Goal: Use online tool/utility: Utilize a website feature to perform a specific function

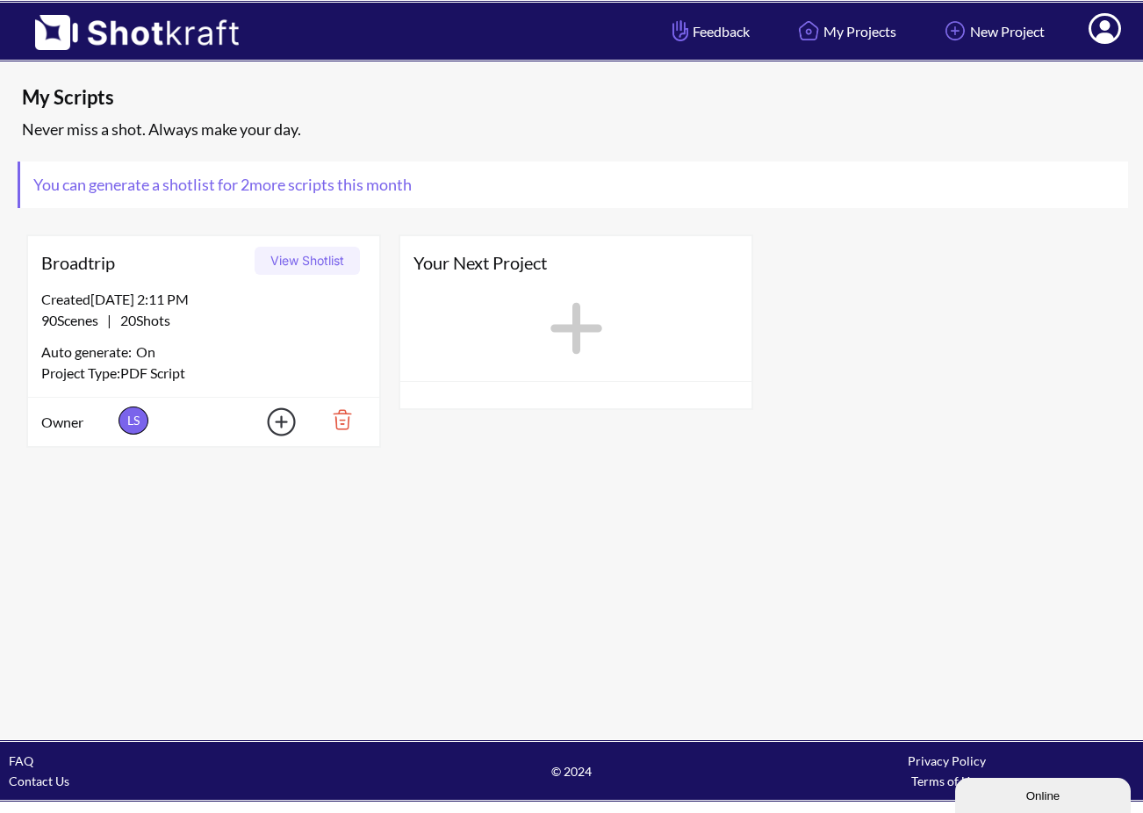
click at [188, 337] on div "Created 10/11/25 at 2:11 PM 90 Scenes | 20 Shots Auto generate: On Project Type…" at bounding box center [203, 343] width 351 height 108
click at [327, 267] on button "View Shotlist" at bounding box center [307, 261] width 105 height 28
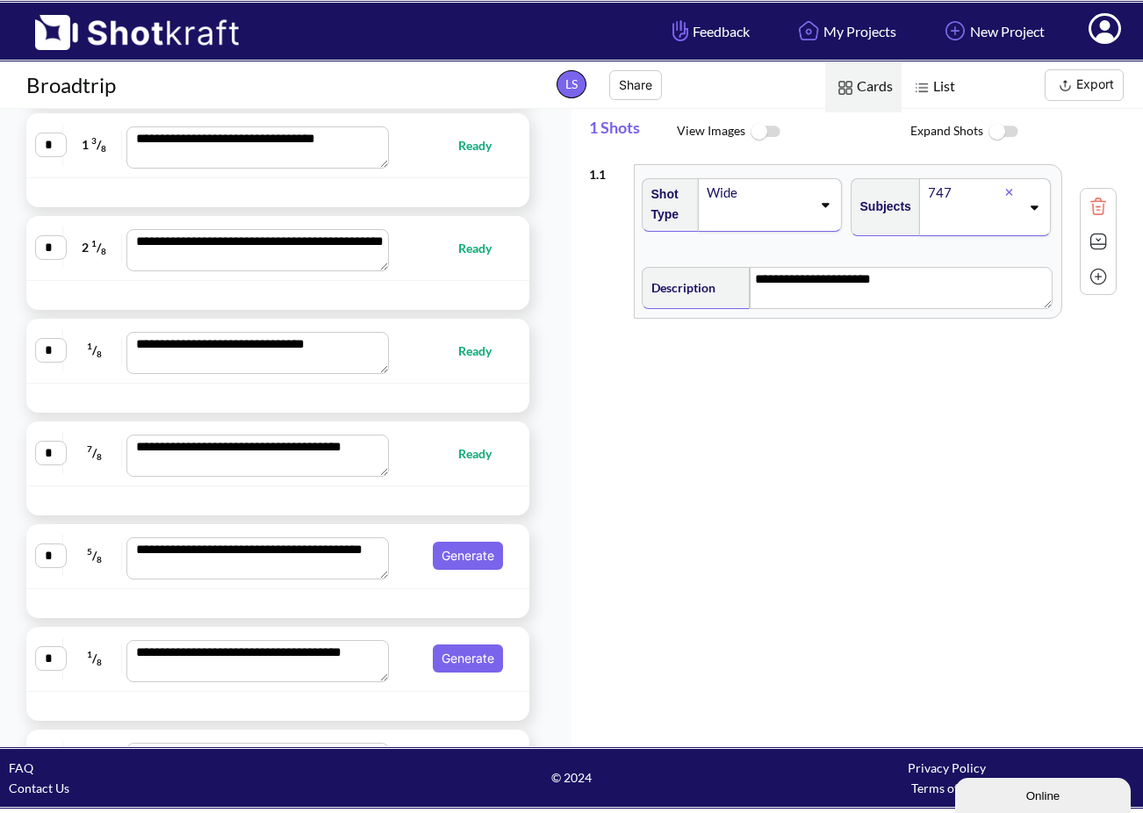
scroll to position [484, 0]
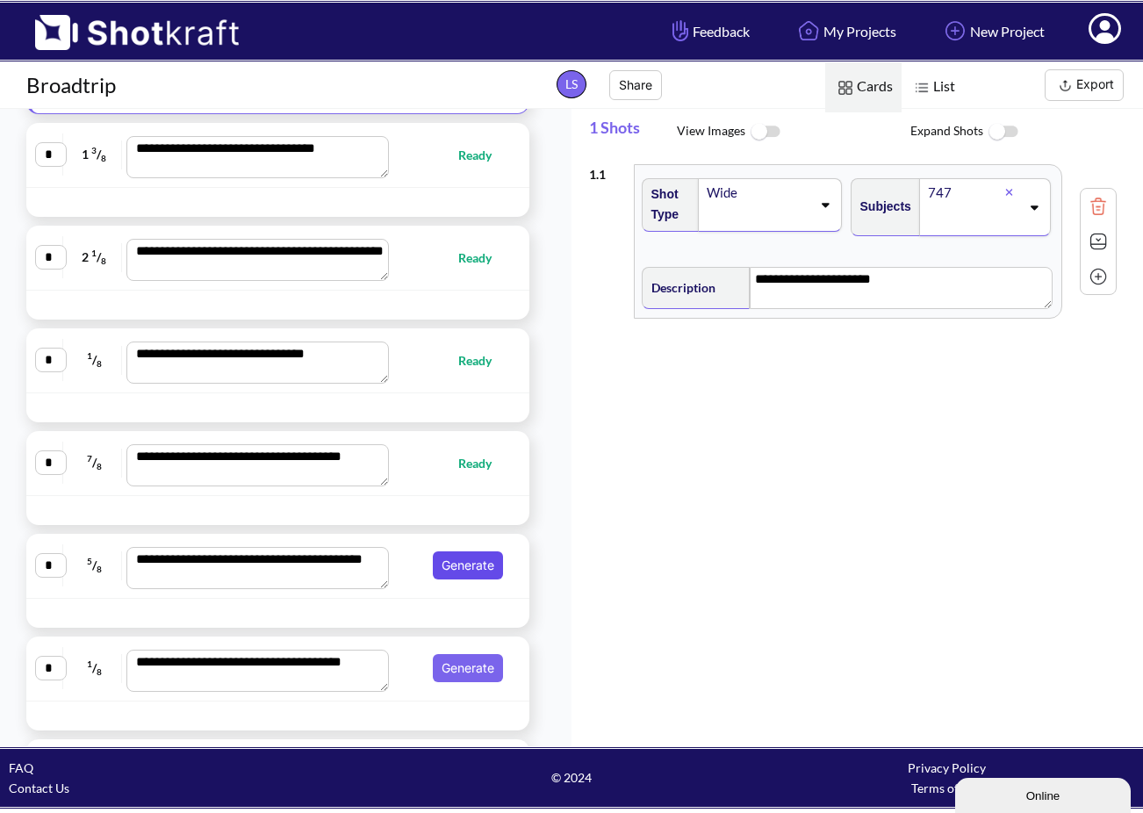
click at [459, 564] on button "Generate" at bounding box center [468, 565] width 70 height 28
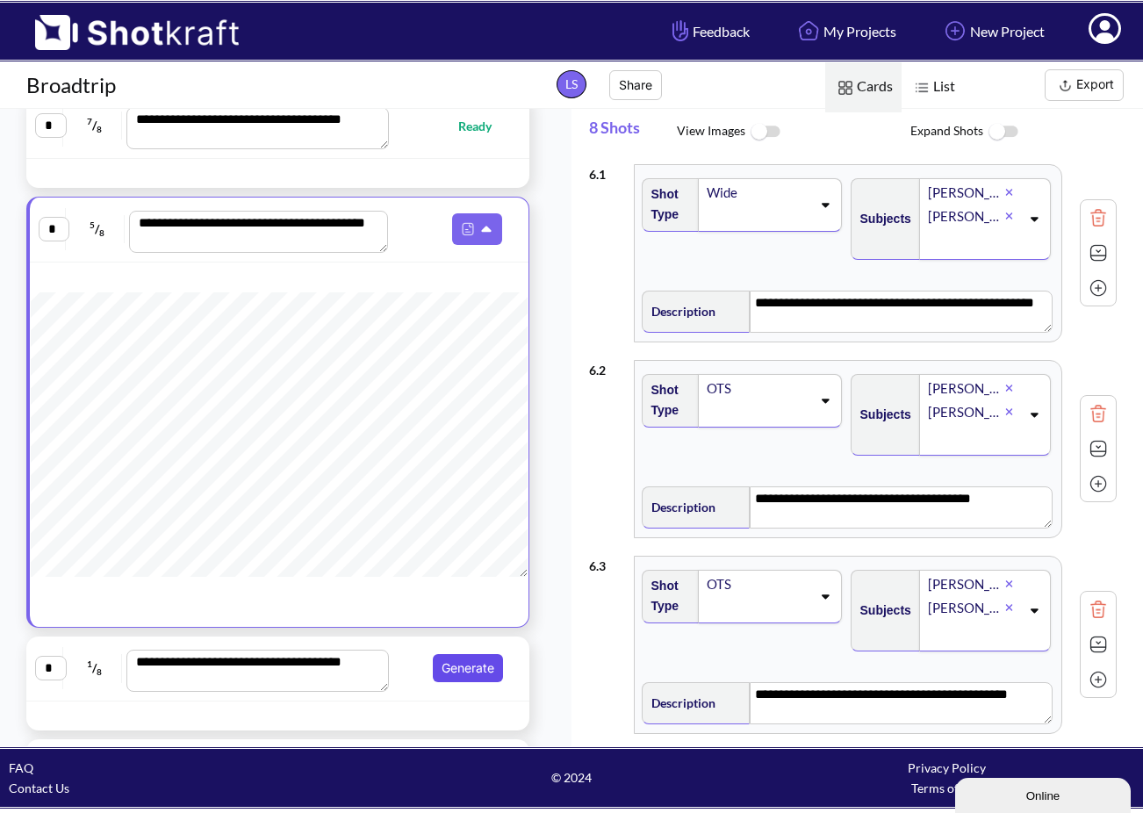
click at [480, 672] on button "Generate" at bounding box center [468, 668] width 70 height 28
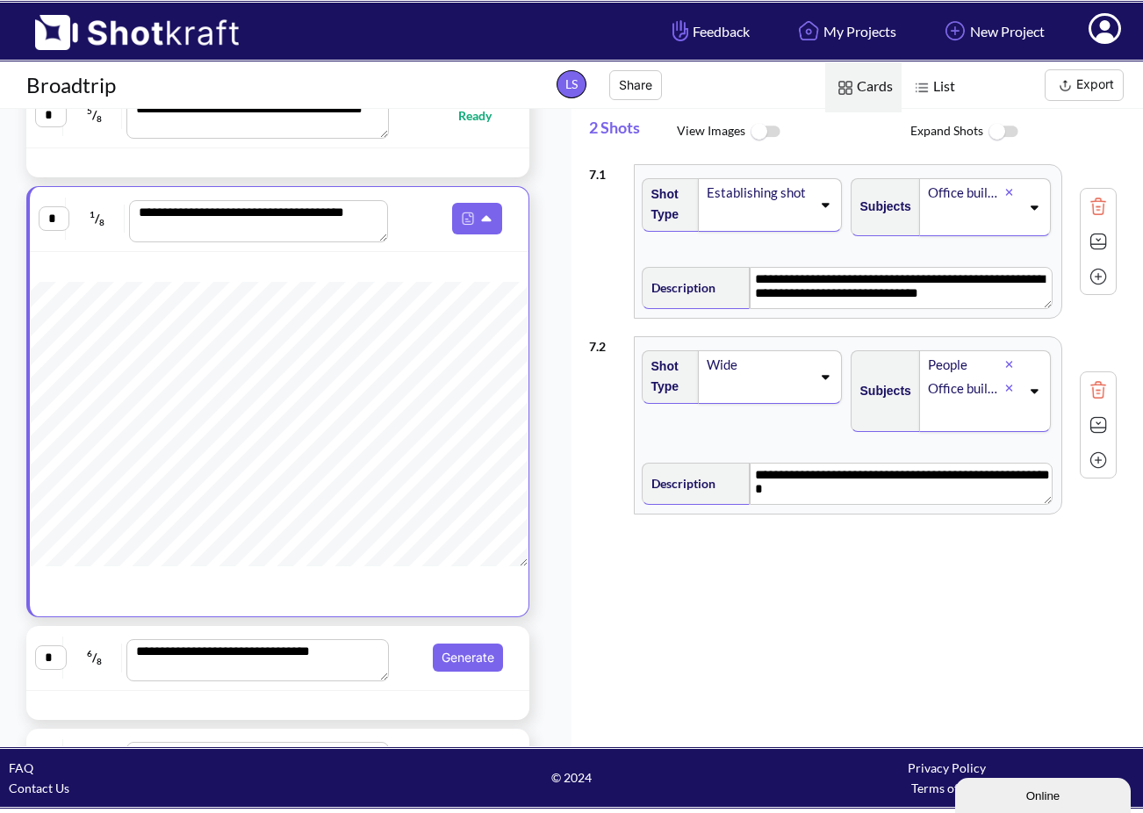
scroll to position [0, 0]
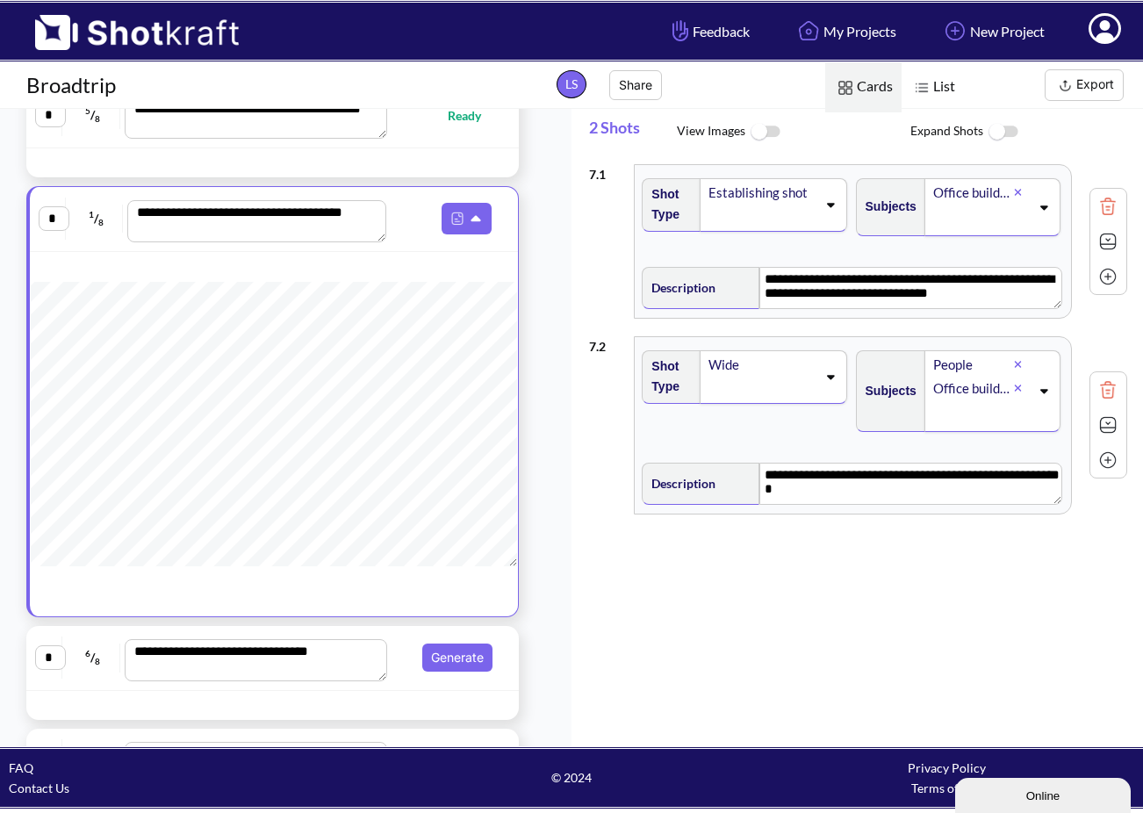
click at [1098, 390] on img at bounding box center [1108, 390] width 26 height 26
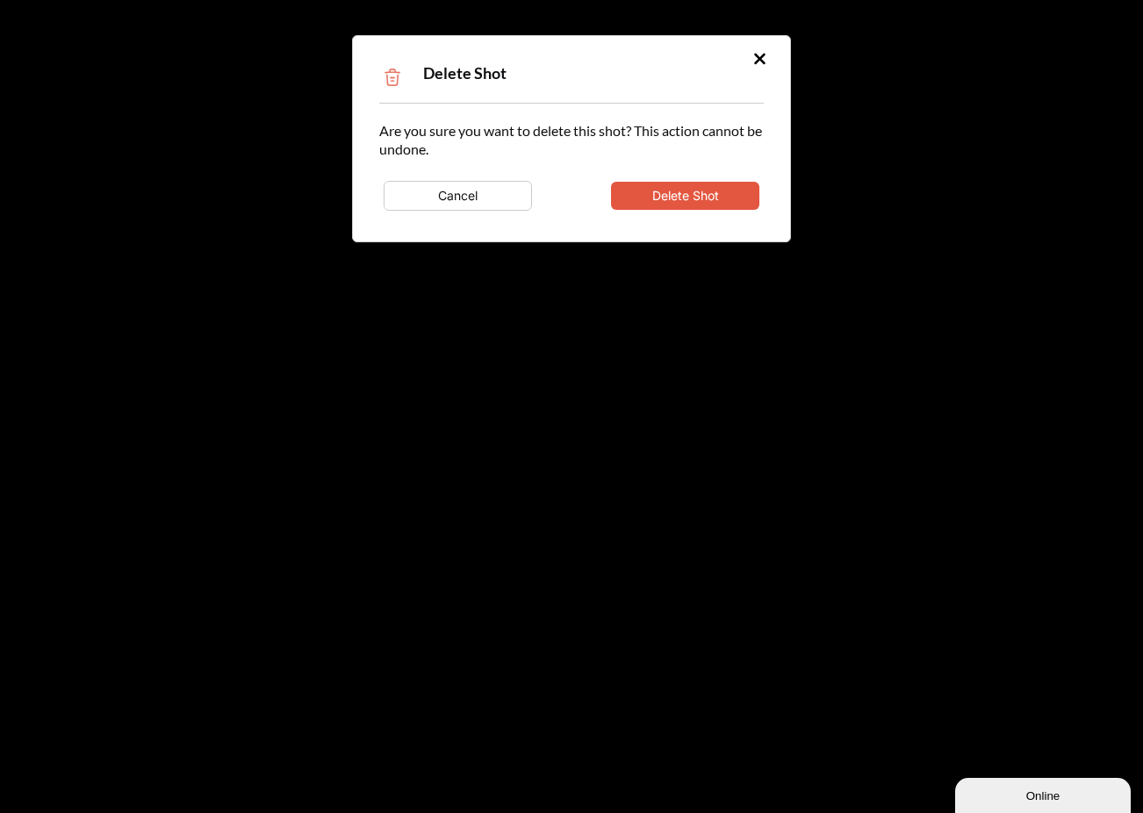
click at [714, 177] on div "Cancel Delete Shot" at bounding box center [571, 196] width 385 height 39
click at [714, 188] on button "Delete Shot" at bounding box center [685, 196] width 148 height 28
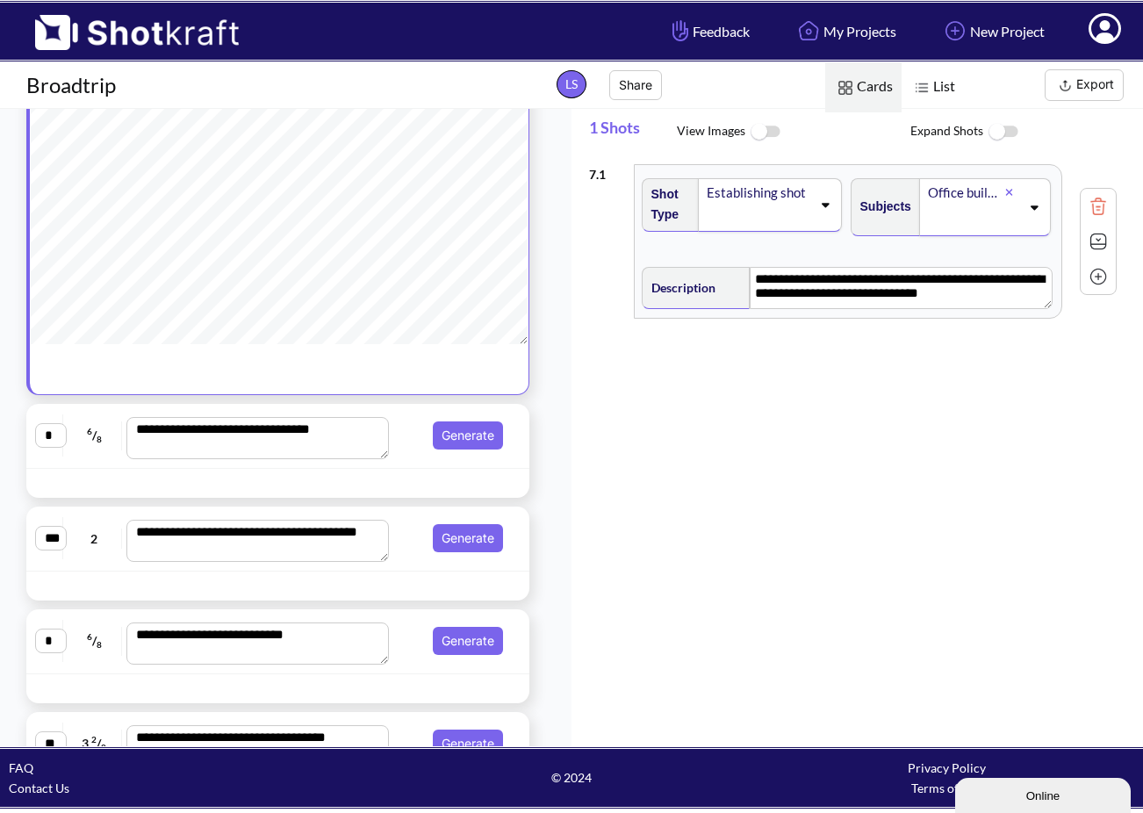
scroll to position [875, 0]
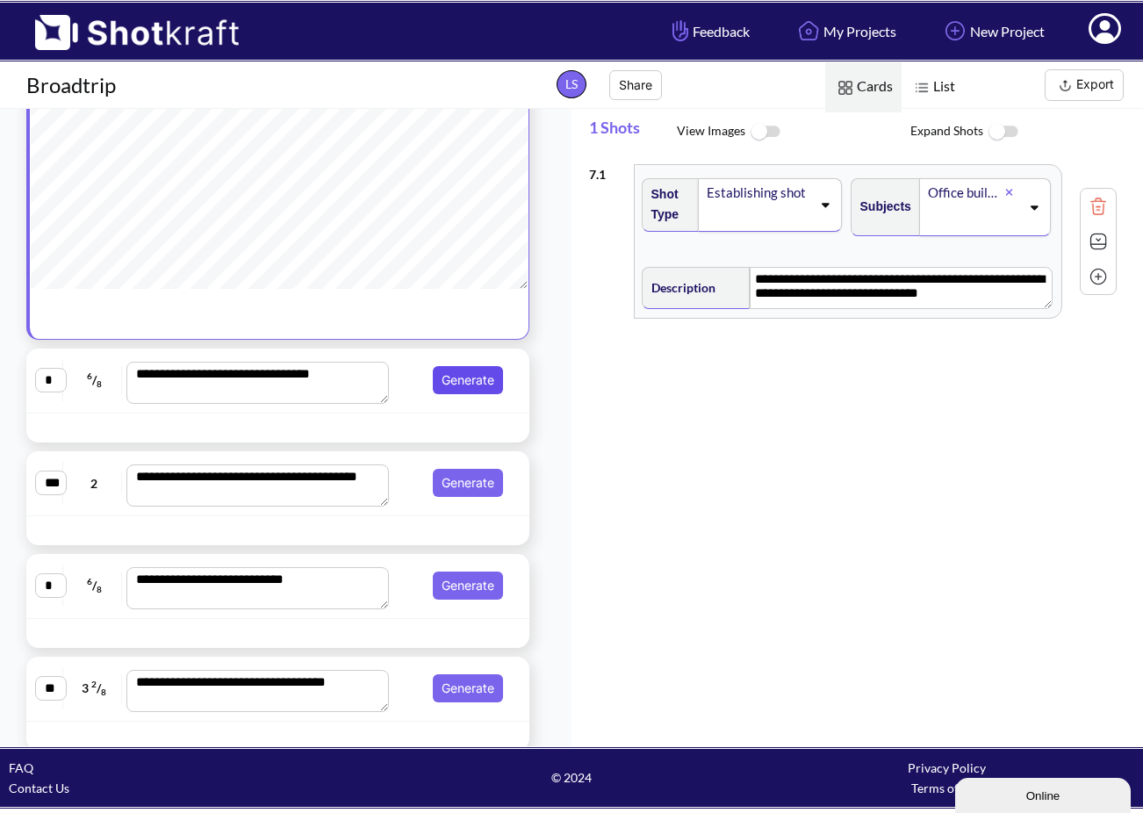
click at [472, 383] on button "Generate" at bounding box center [468, 380] width 70 height 28
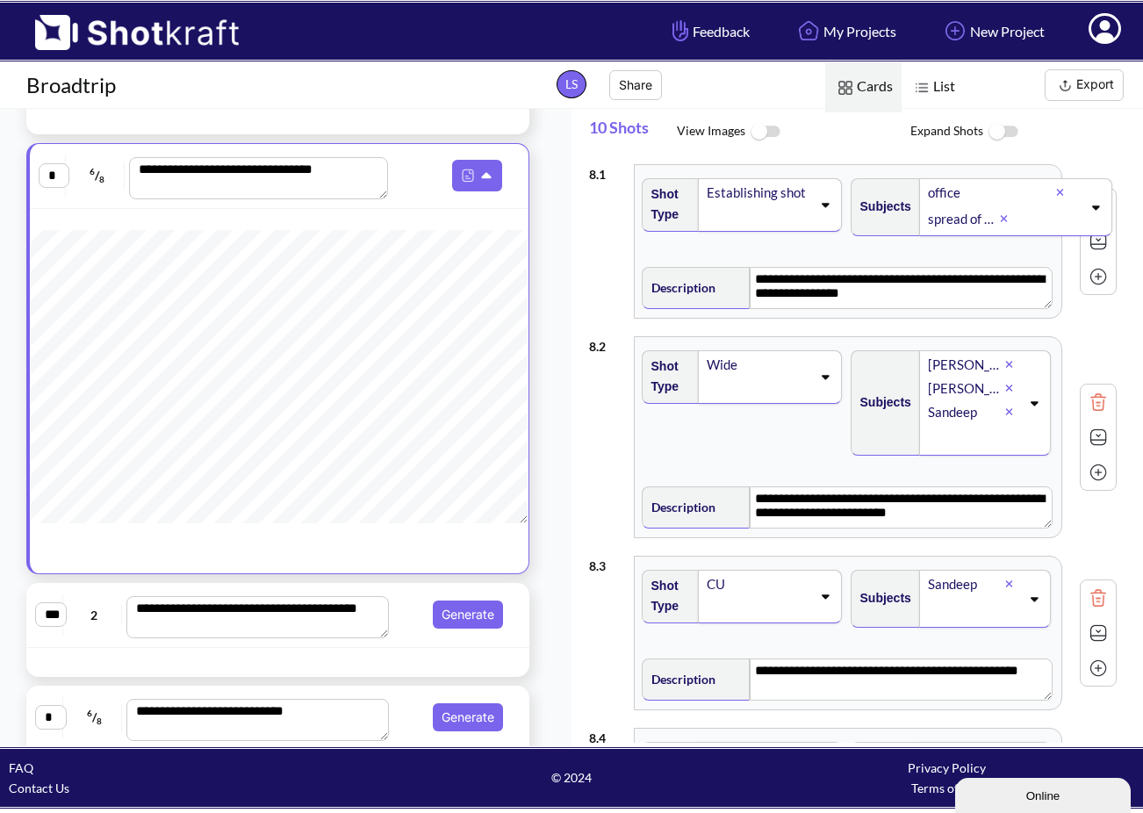
scroll to position [93, 2]
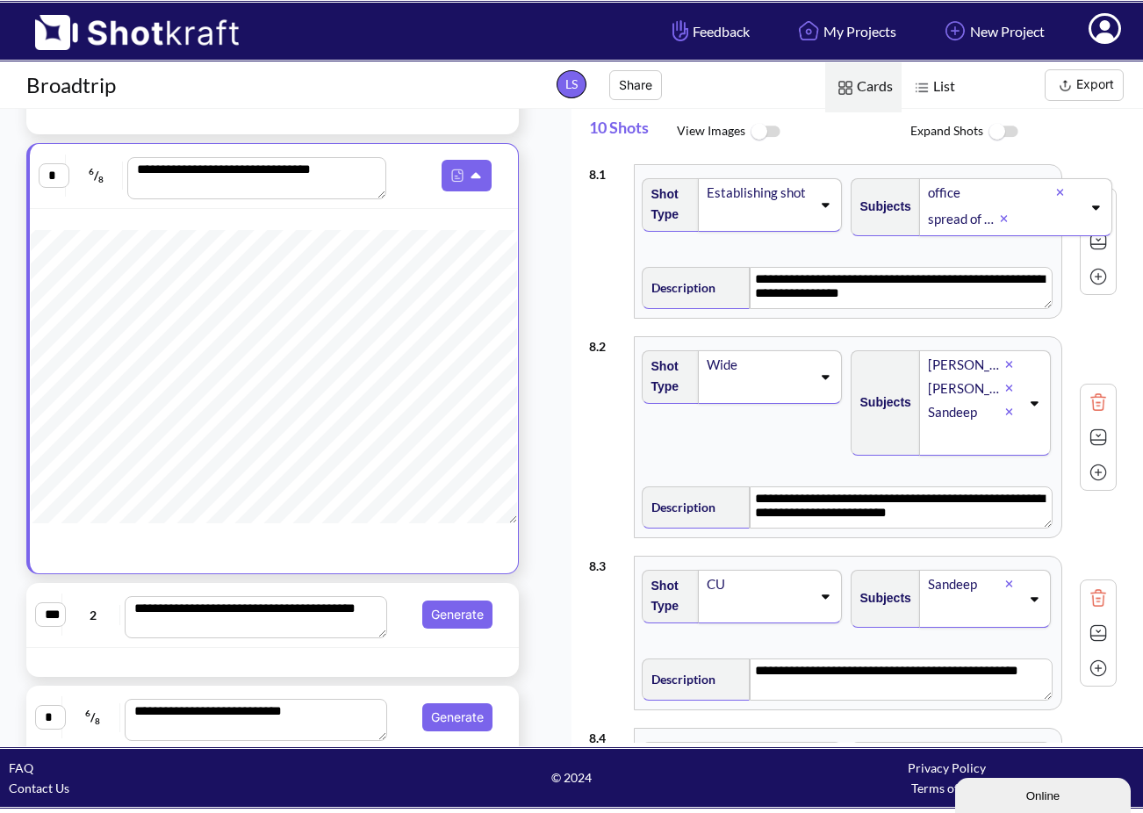
drag, startPoint x: 55, startPoint y: 179, endPoint x: 42, endPoint y: 179, distance: 13.2
click at [42, 179] on input "*" at bounding box center [54, 175] width 31 height 25
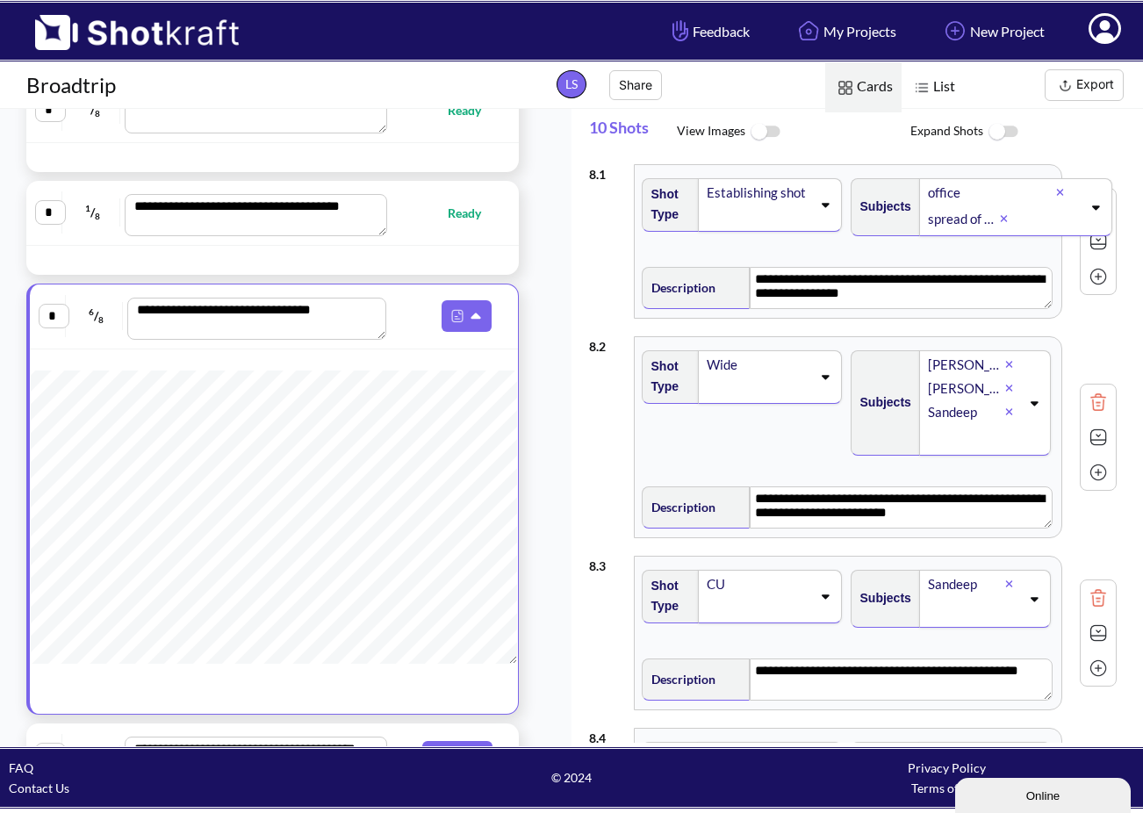
scroll to position [603, 0]
click at [53, 313] on input "*" at bounding box center [54, 315] width 31 height 25
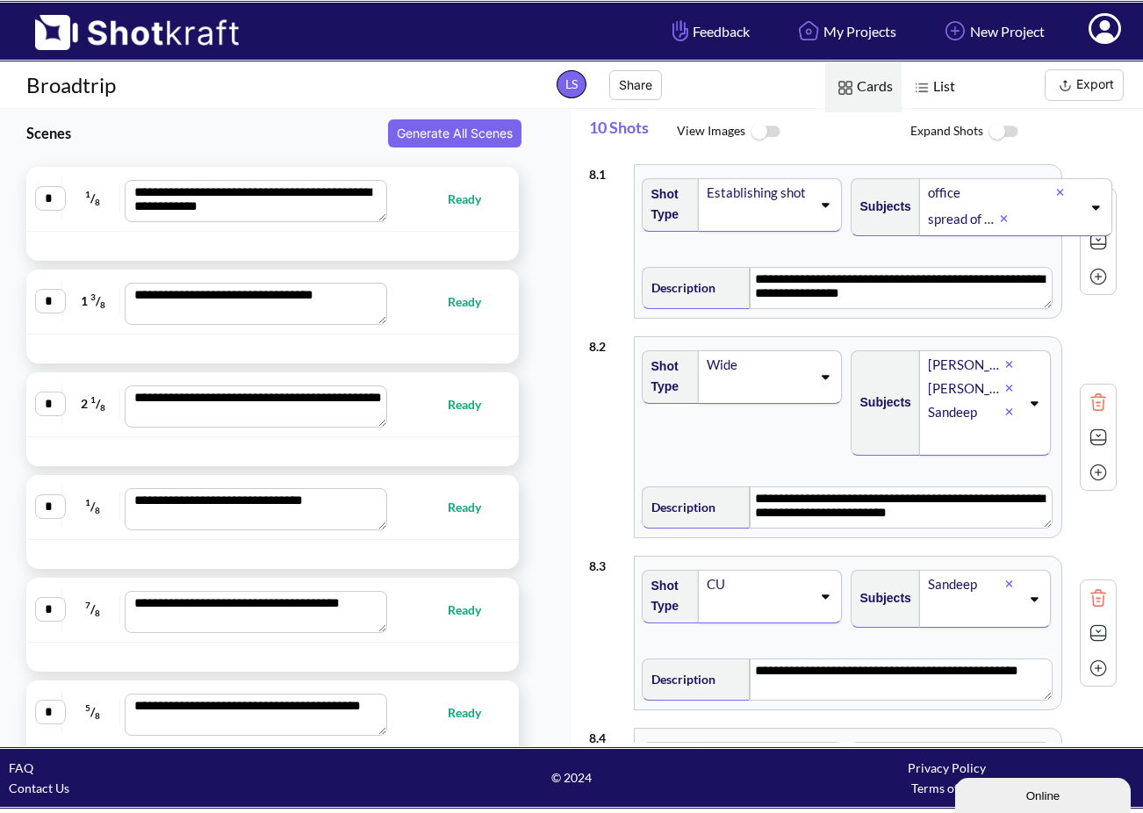
scroll to position [0, 0]
click at [163, 421] on textarea "**********" at bounding box center [256, 406] width 263 height 42
type textarea "**********"
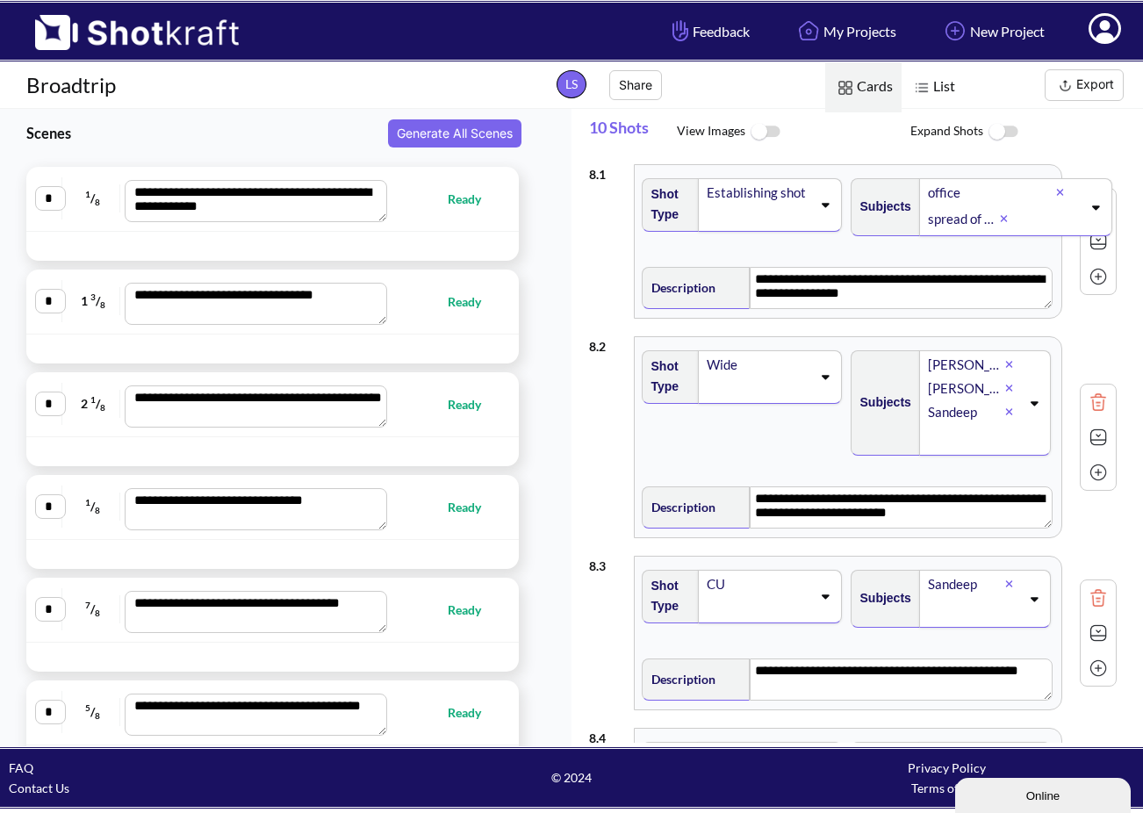
type textarea "**********"
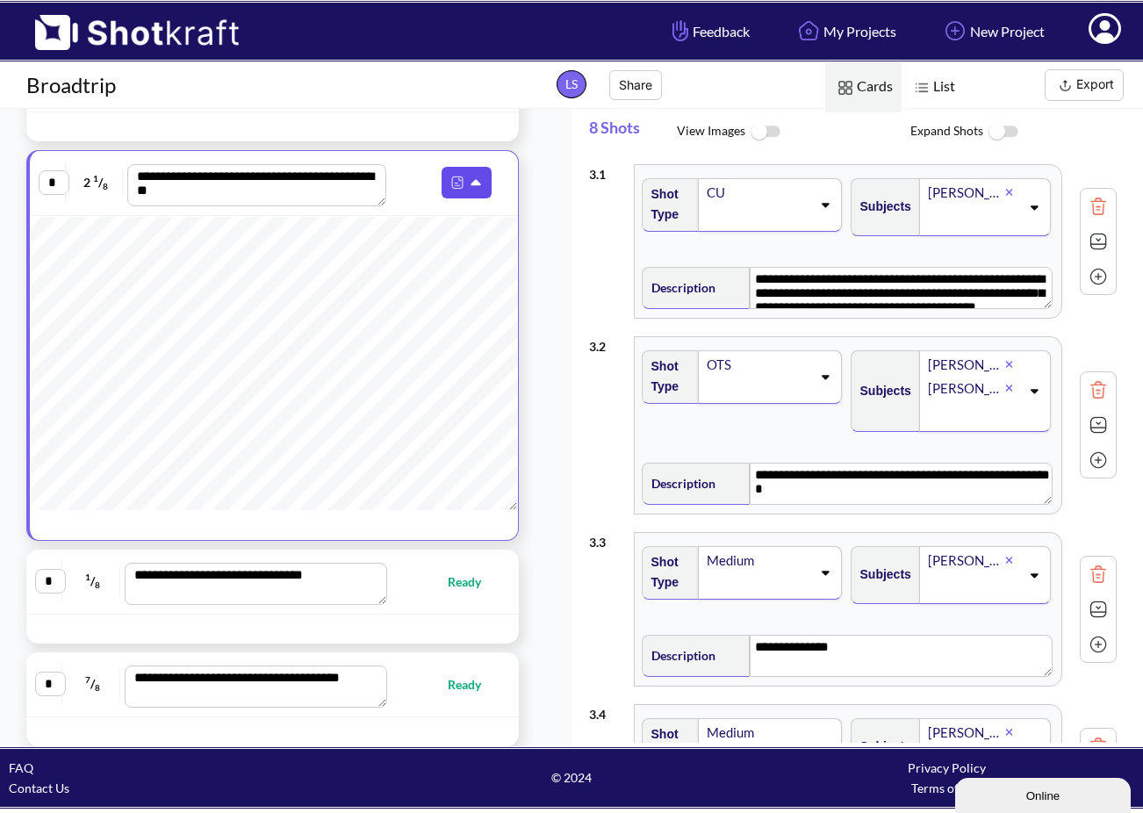
scroll to position [898, 0]
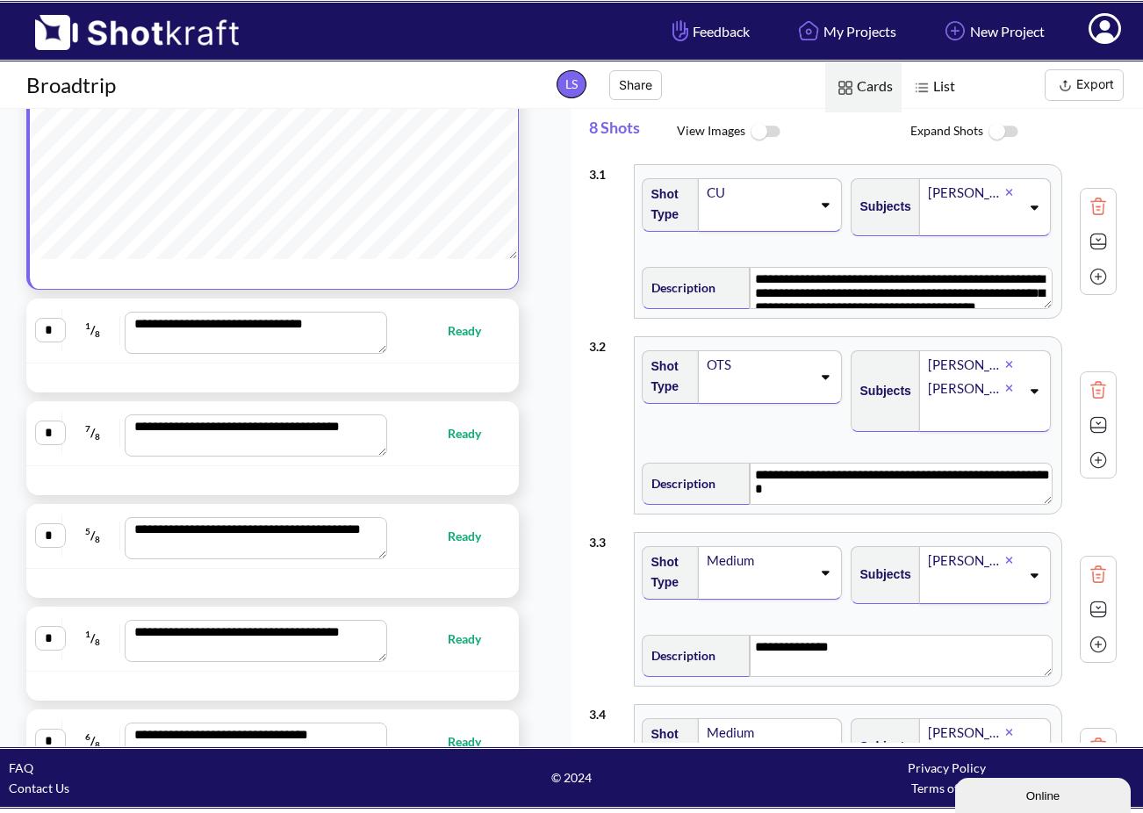
click at [47, 342] on input "*" at bounding box center [50, 330] width 31 height 25
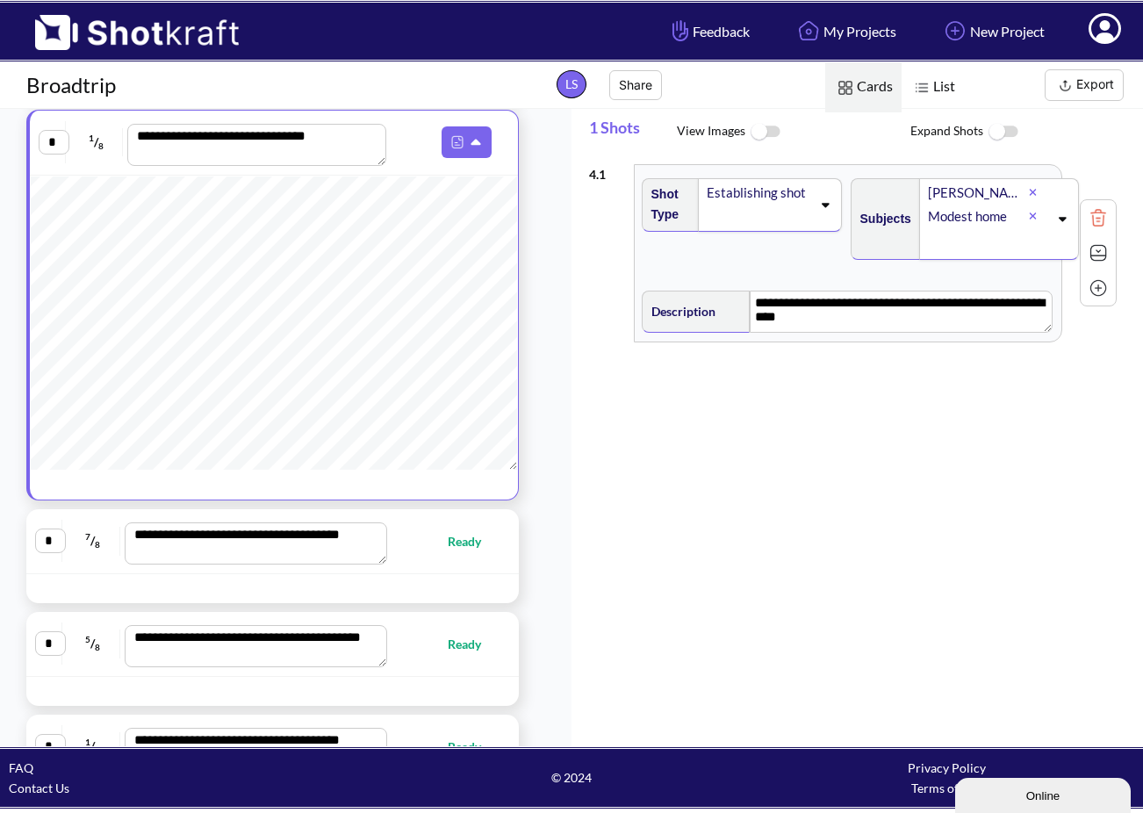
scroll to position [580, 0]
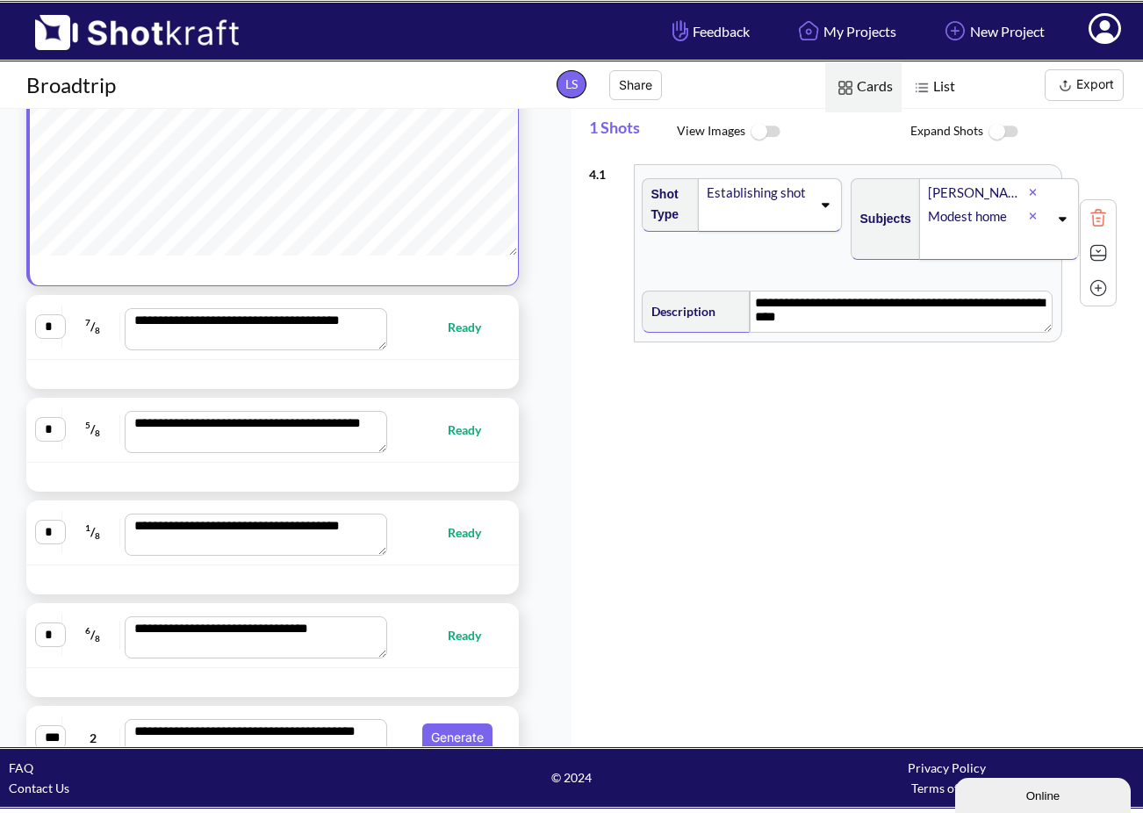
click at [52, 339] on input "*" at bounding box center [50, 326] width 31 height 25
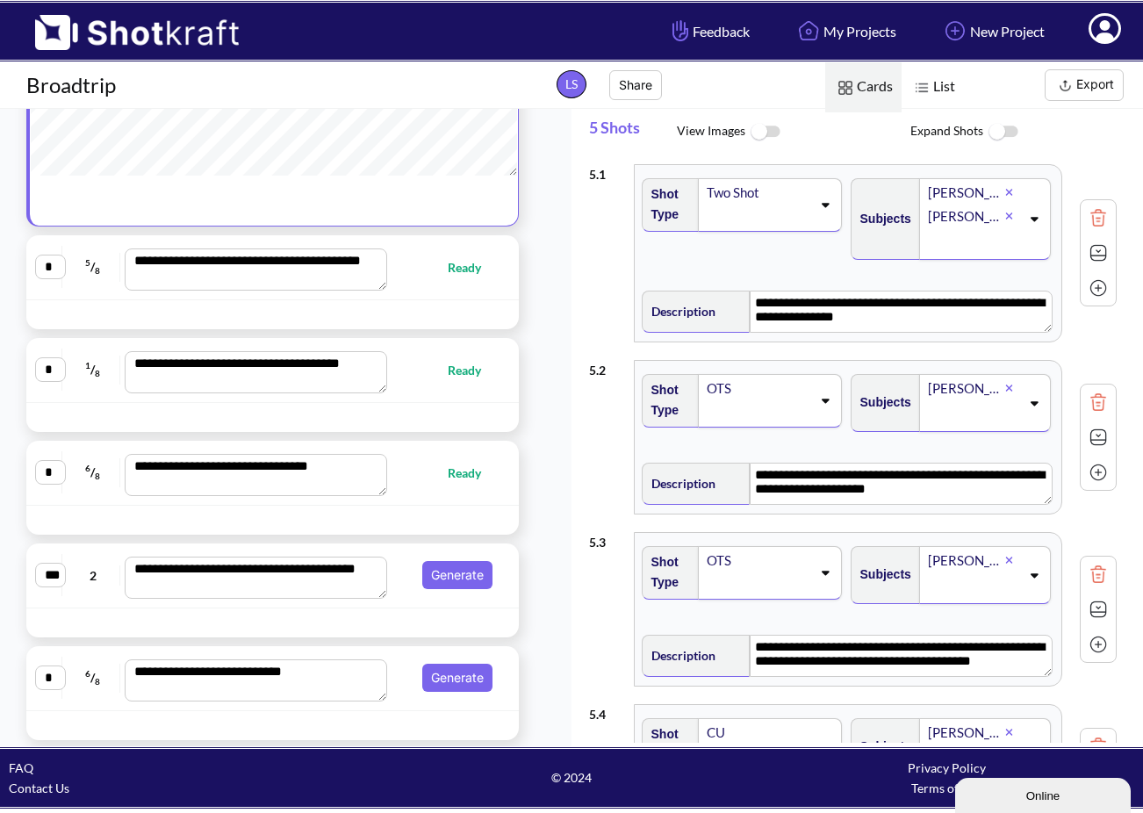
scroll to position [843, 0]
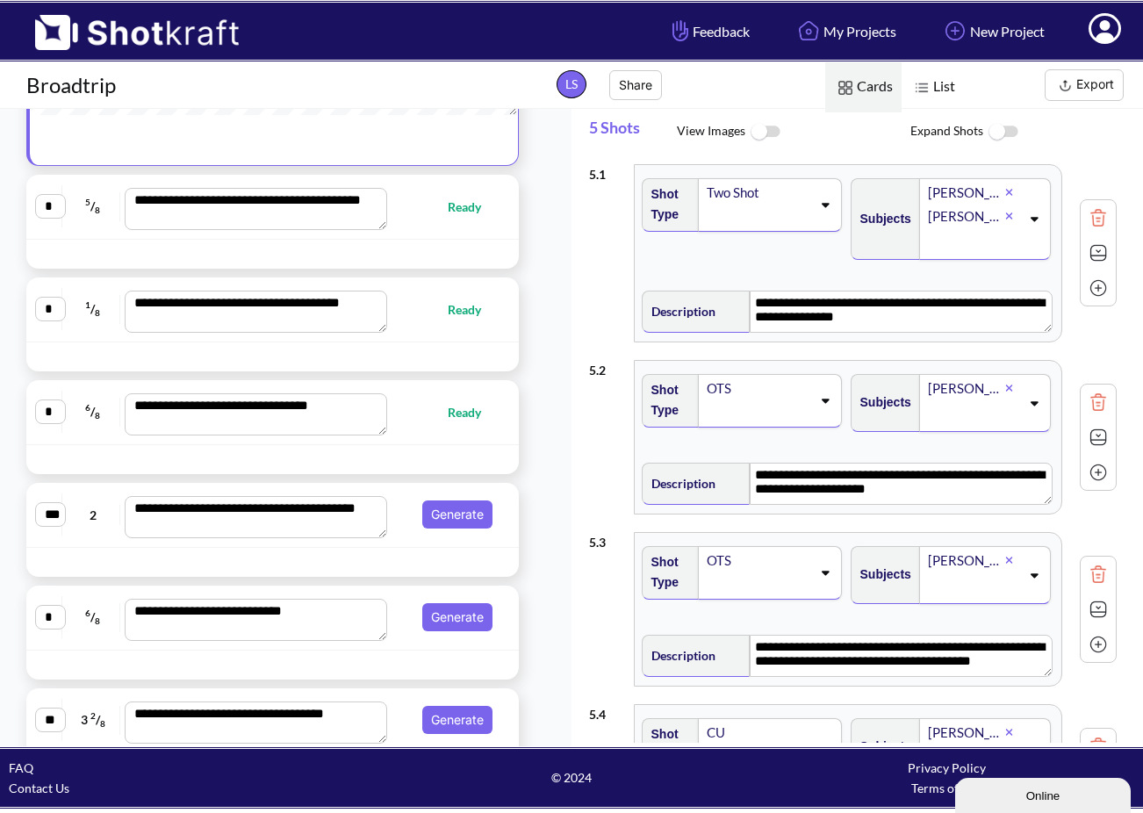
click at [45, 218] on input "*" at bounding box center [50, 206] width 31 height 25
type textarea "**********"
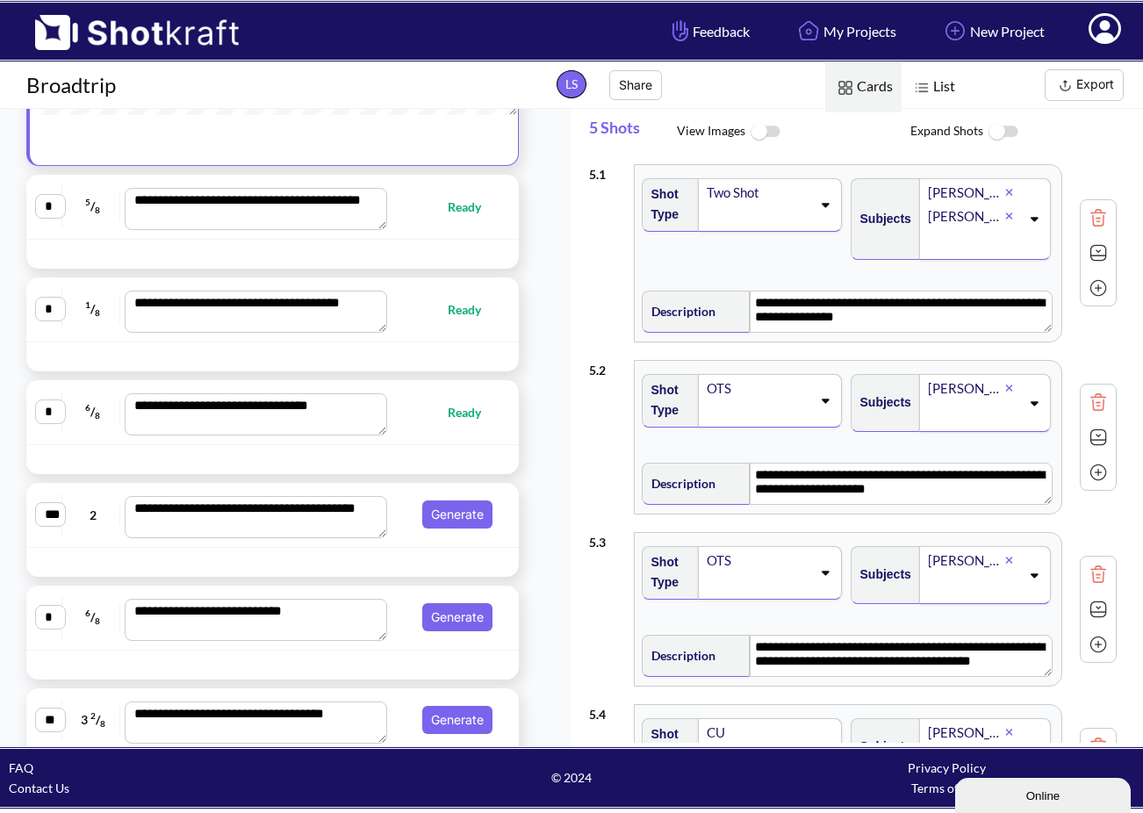
type textarea "**********"
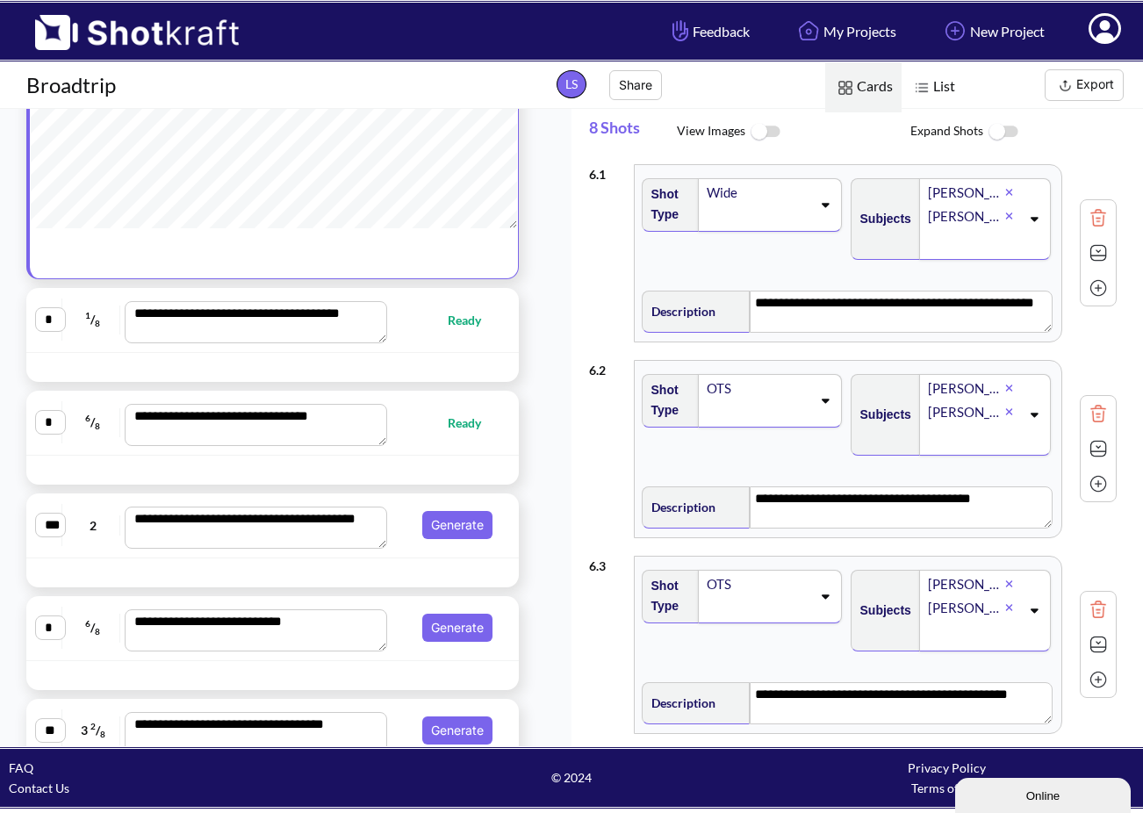
scroll to position [845, 0]
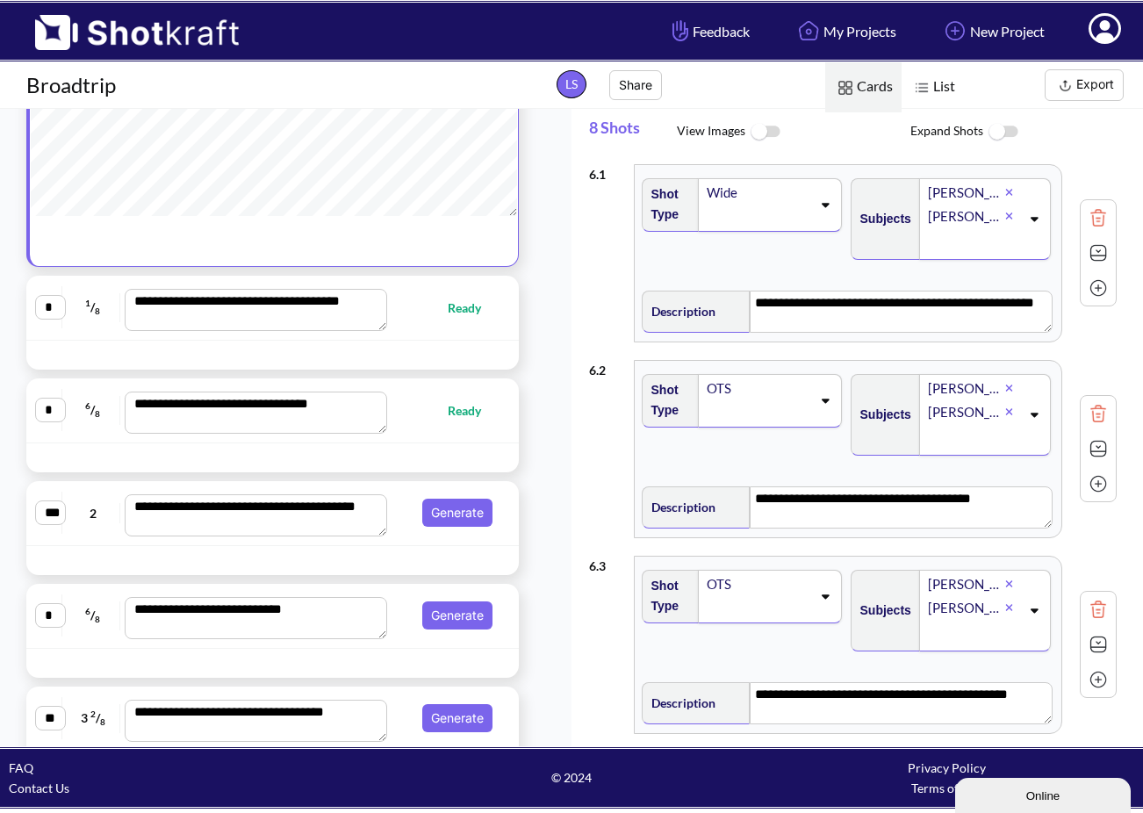
click at [38, 306] on input "*" at bounding box center [50, 307] width 31 height 25
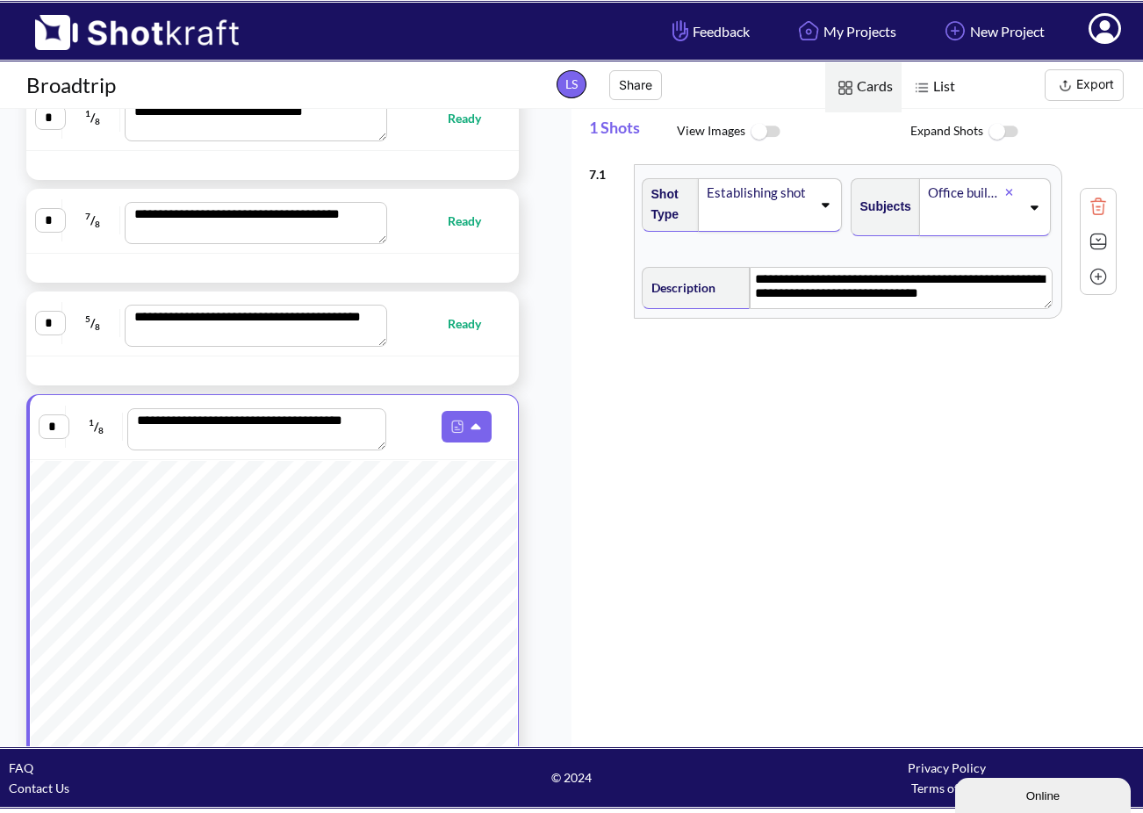
scroll to position [382, 0]
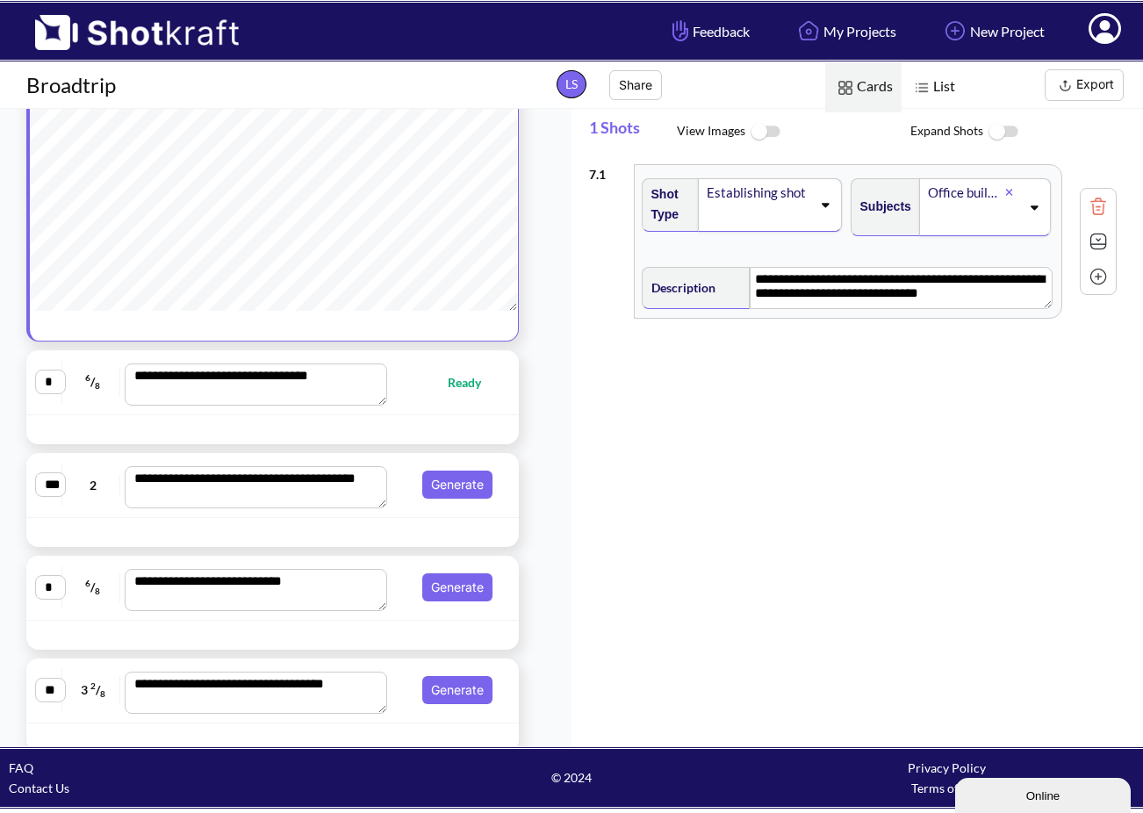
scroll to position [856, 0]
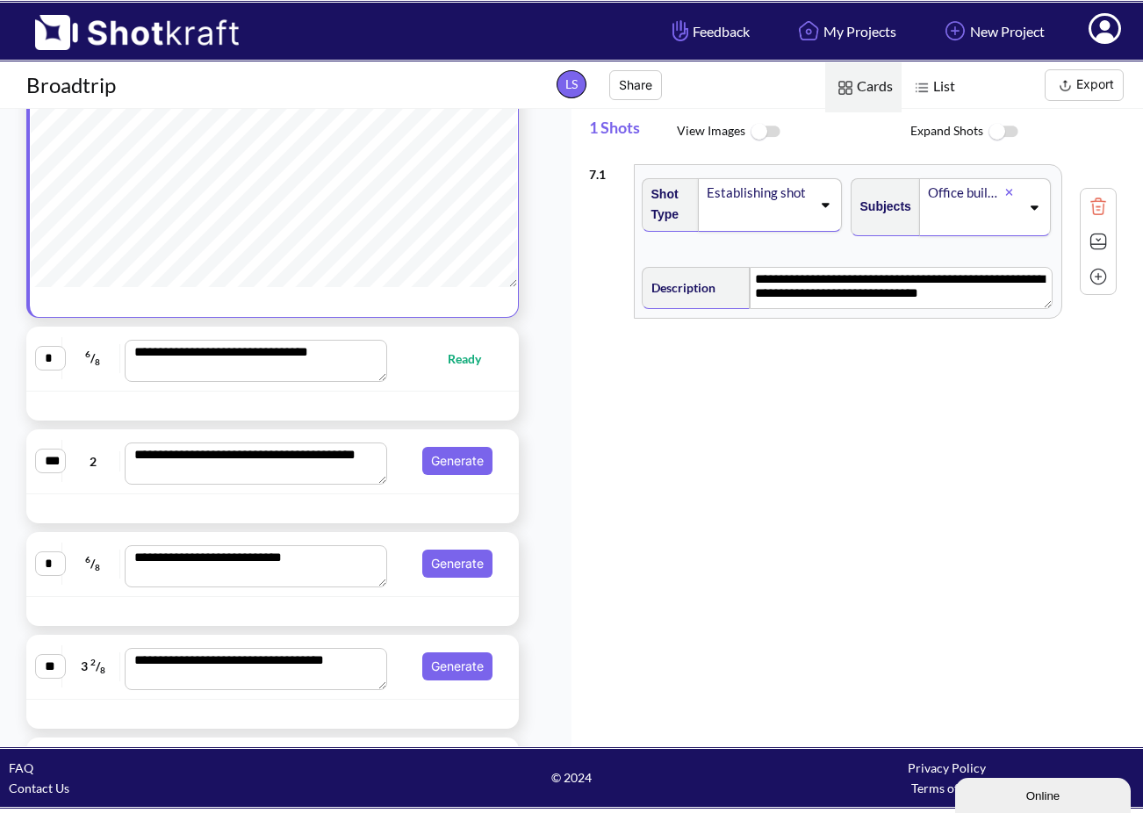
click at [150, 416] on div at bounding box center [224, 406] width 387 height 20
type textarea "**********"
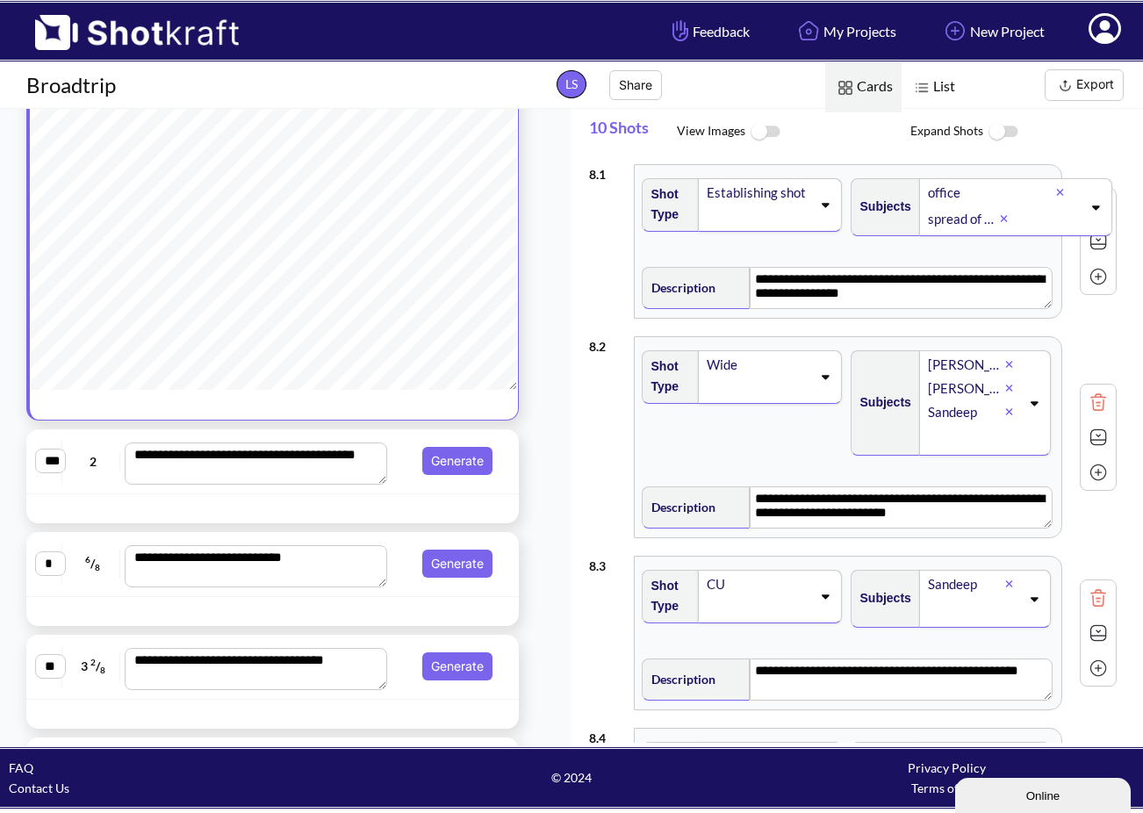
scroll to position [0, 0]
click at [842, 30] on link "My Projects" at bounding box center [845, 31] width 129 height 47
